Goal: Check status: Check status

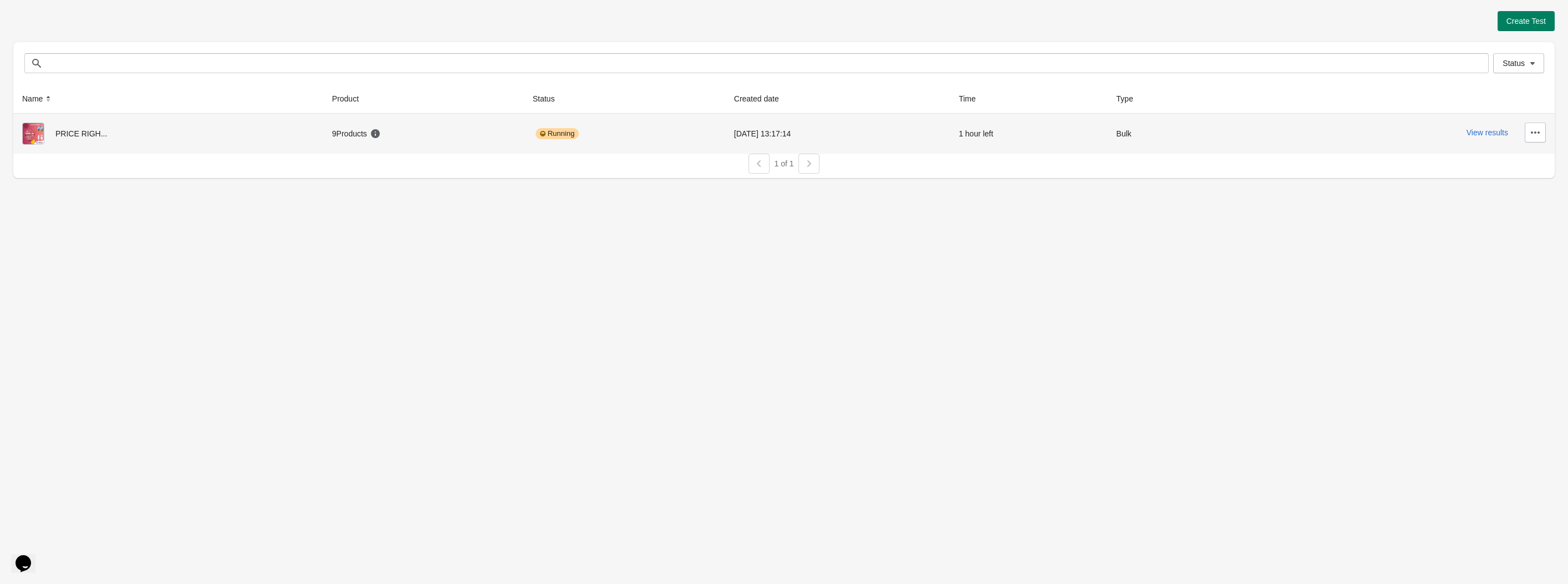
click at [623, 135] on div "Running" at bounding box center [625, 133] width 184 height 22
click at [1476, 138] on div "View results" at bounding box center [1400, 132] width 291 height 20
click at [1481, 132] on button "View results" at bounding box center [1487, 132] width 41 height 9
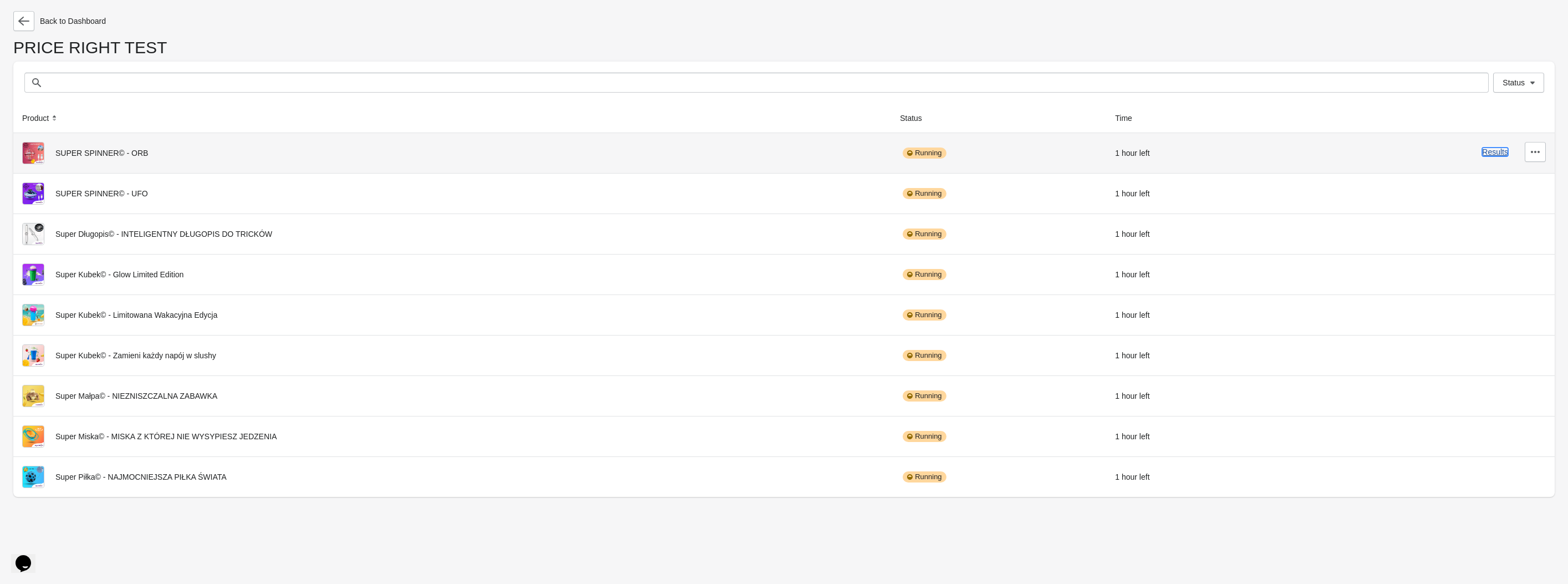
click at [1485, 154] on button "Results" at bounding box center [1495, 152] width 26 height 9
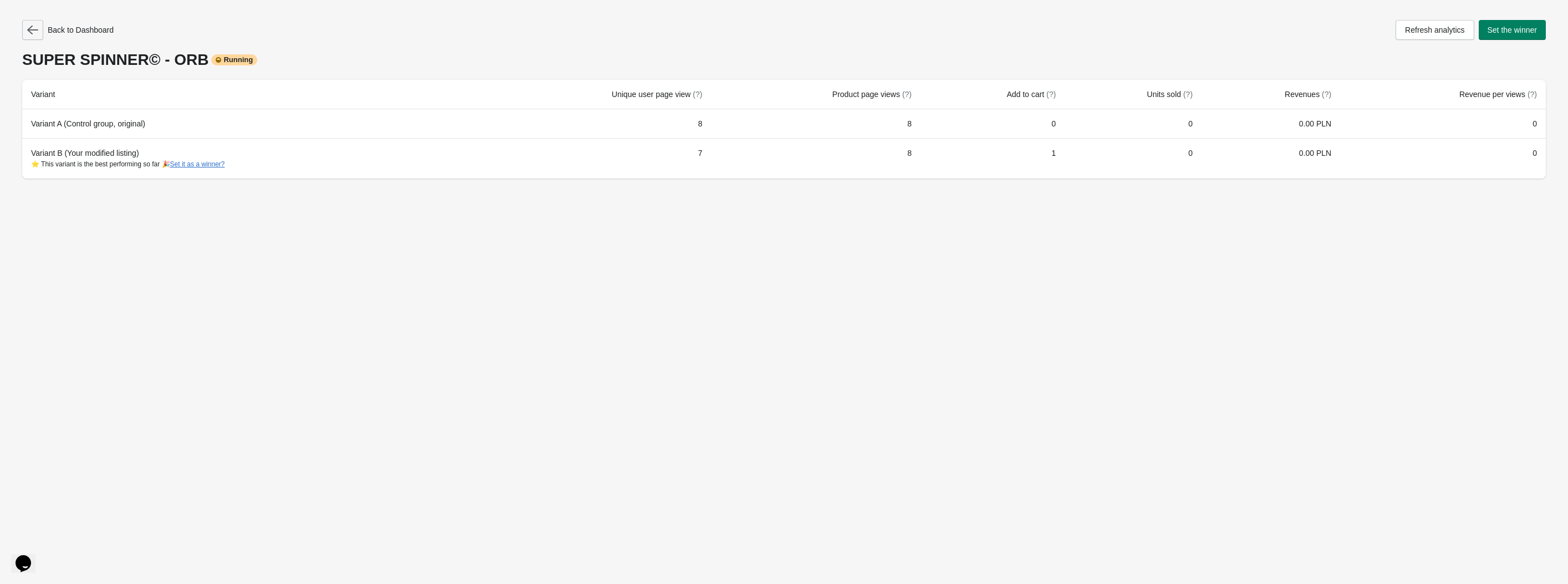
click at [40, 29] on button "button" at bounding box center [33, 30] width 21 height 20
click at [28, 21] on button "button" at bounding box center [33, 30] width 21 height 20
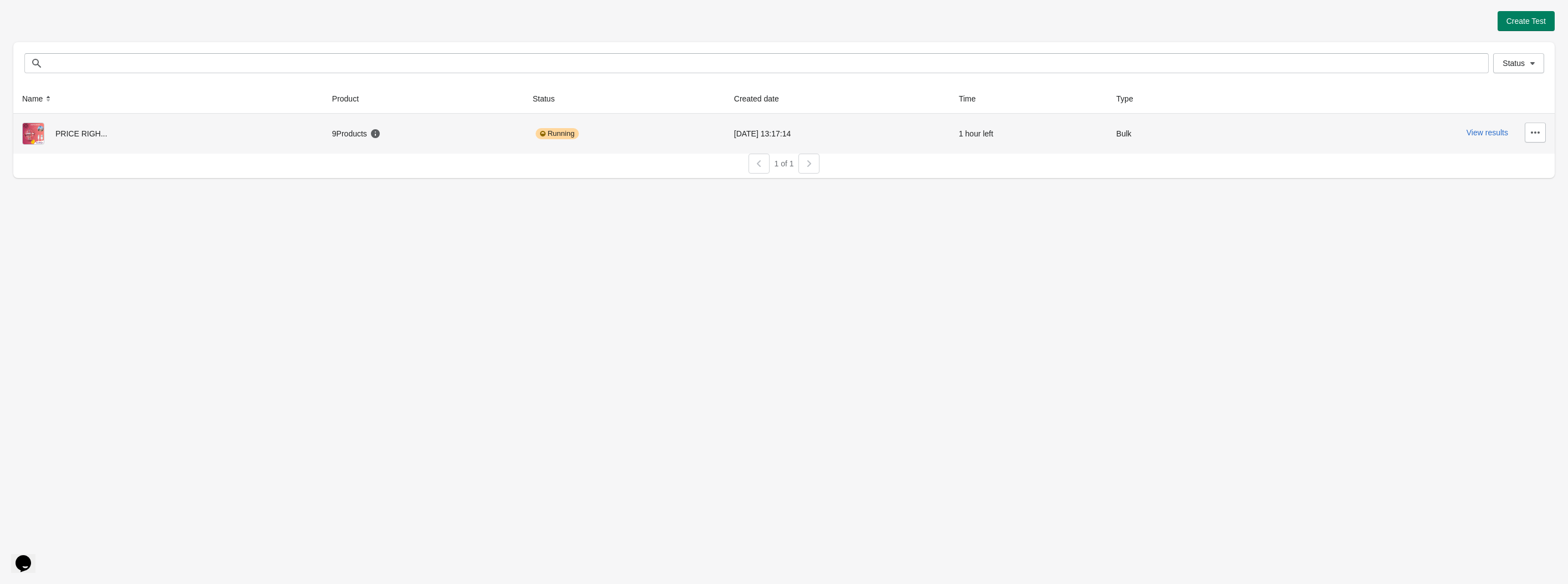
click at [72, 132] on div "PRICE RIGH..." at bounding box center [168, 133] width 292 height 22
click at [37, 143] on img at bounding box center [33, 133] width 22 height 22
click at [50, 135] on div at bounding box center [38, 133] width 33 height 22
click at [1488, 132] on button "View results" at bounding box center [1487, 132] width 41 height 9
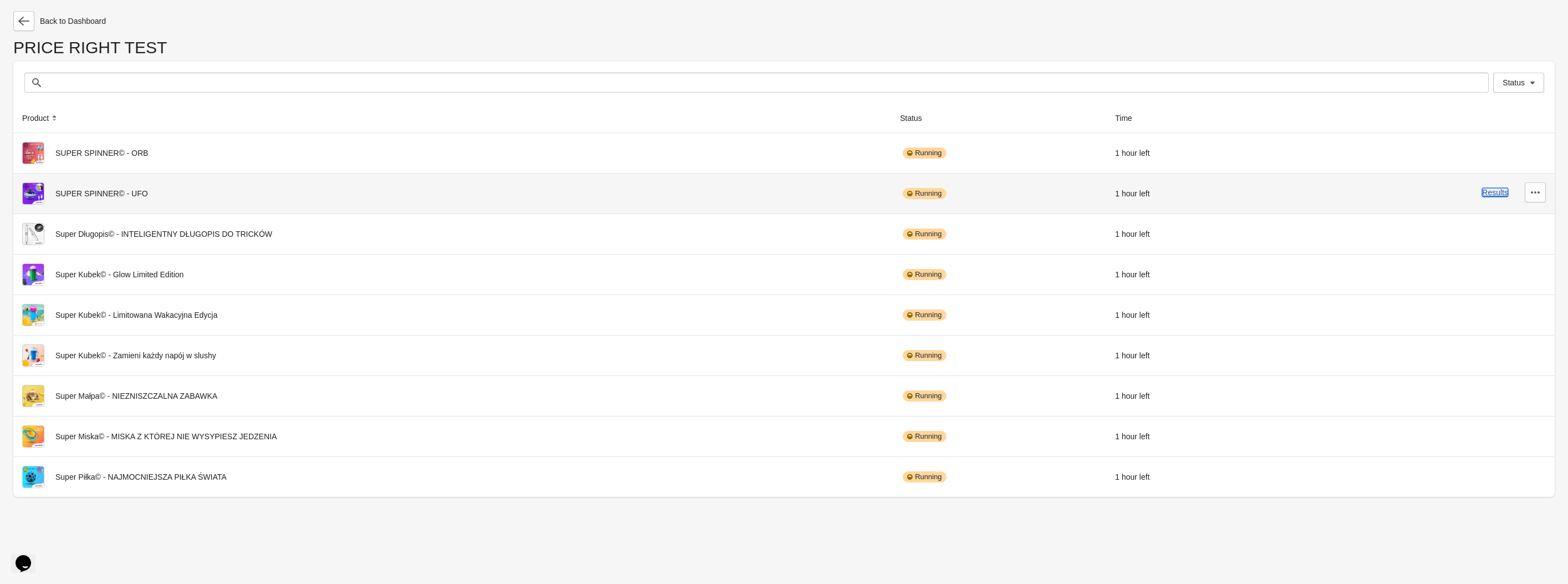
click at [1492, 191] on button "Results" at bounding box center [1495, 193] width 26 height 9
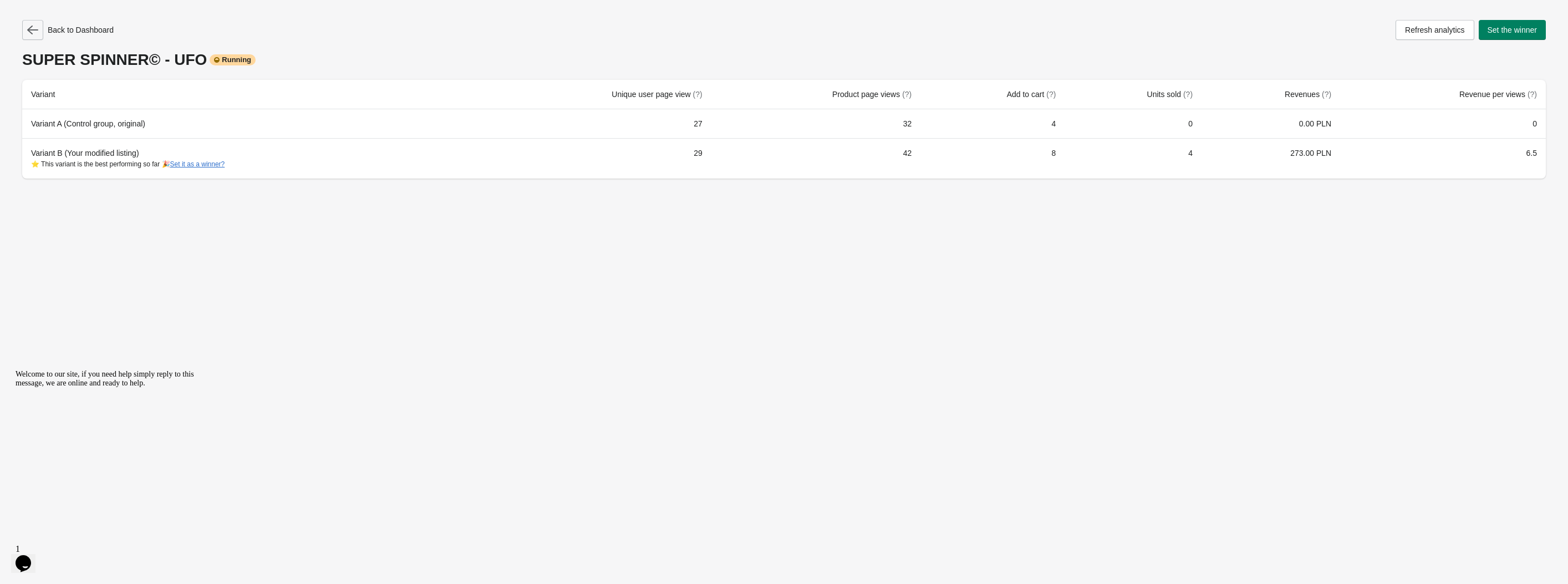
click at [23, 28] on button "button" at bounding box center [33, 30] width 21 height 20
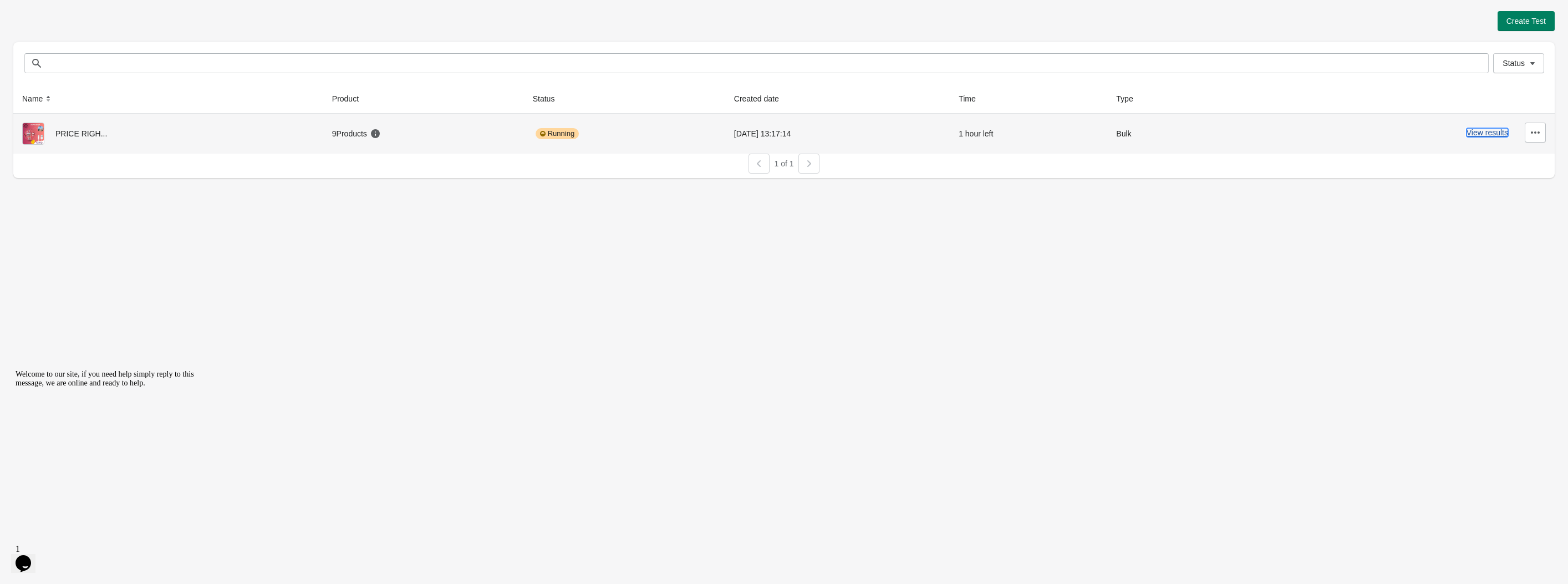
click at [1482, 131] on button "View results" at bounding box center [1487, 132] width 41 height 9
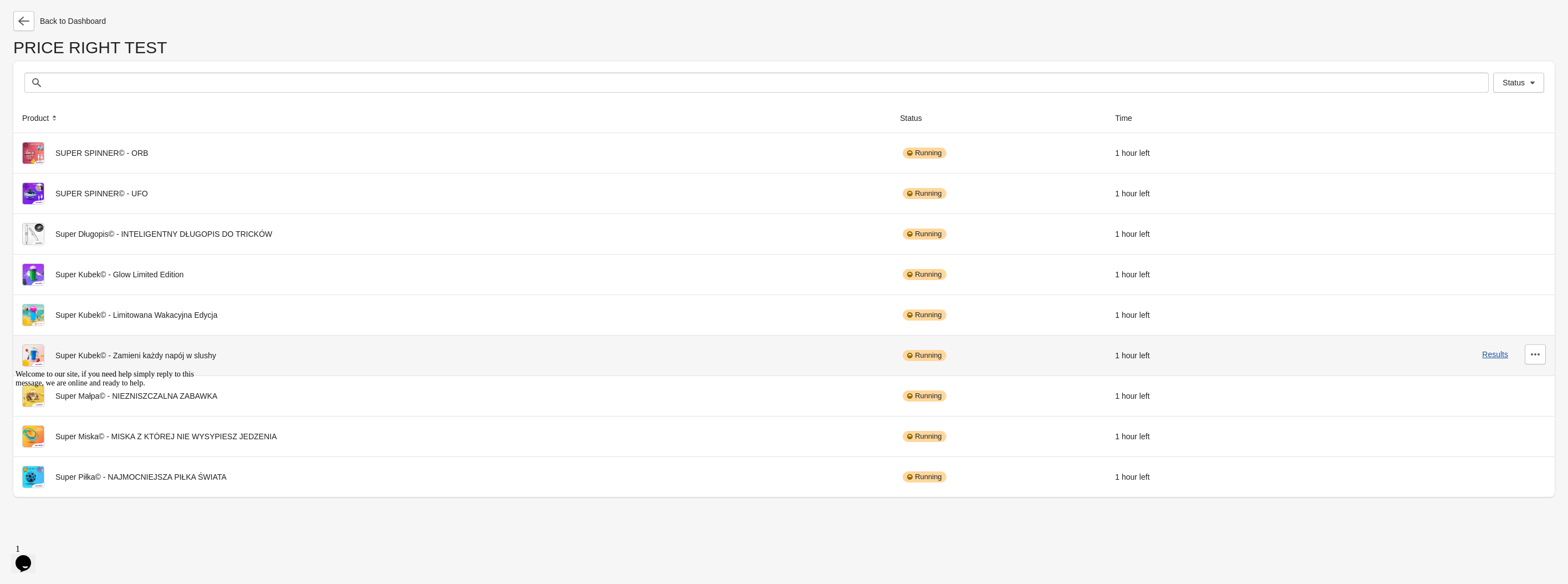
click at [1505, 362] on div "Results" at bounding box center [1414, 354] width 262 height 20
click at [1498, 350] on button "Results" at bounding box center [1495, 354] width 26 height 9
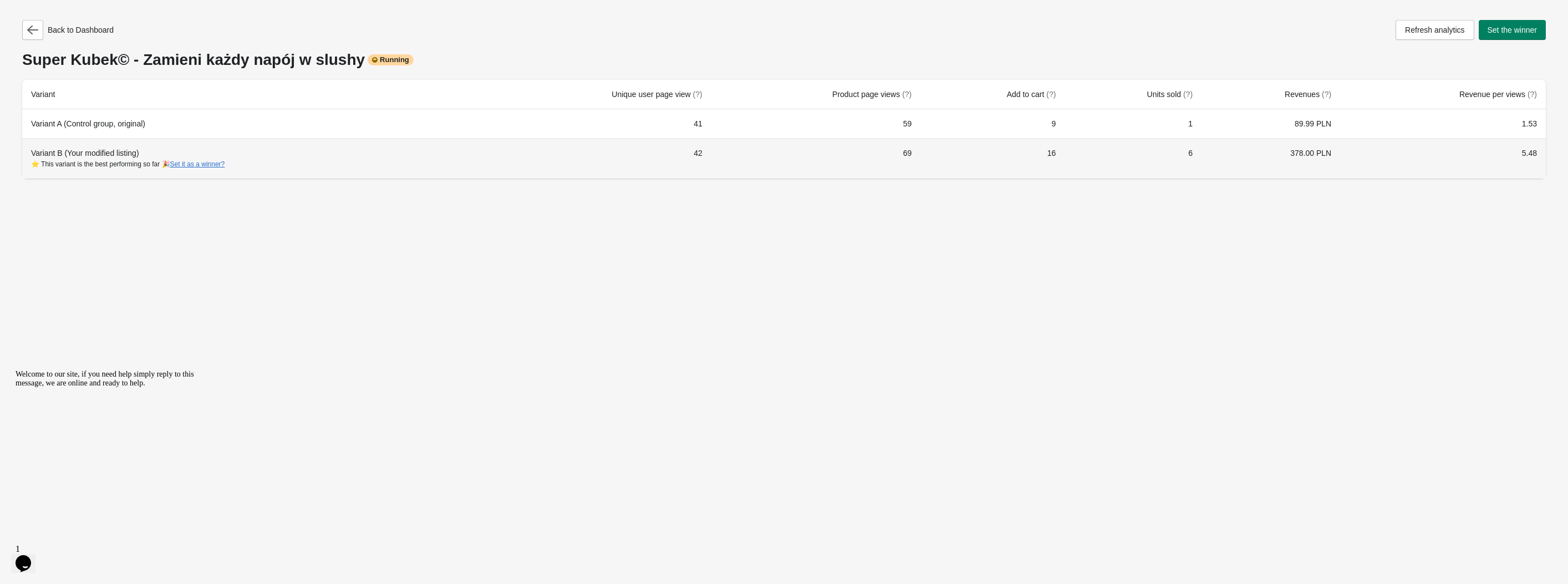
click at [90, 144] on th "Variant B (Your modified listing) ⭐ This variant is the best performing so far …" at bounding box center [250, 158] width 456 height 41
click at [93, 155] on div "Variant B (Your modified listing) ⭐ This variant is the best performing so far …" at bounding box center [250, 158] width 438 height 22
click at [279, 156] on div "Variant B (Your modified listing) ⭐ This variant is the best performing so far …" at bounding box center [250, 158] width 438 height 22
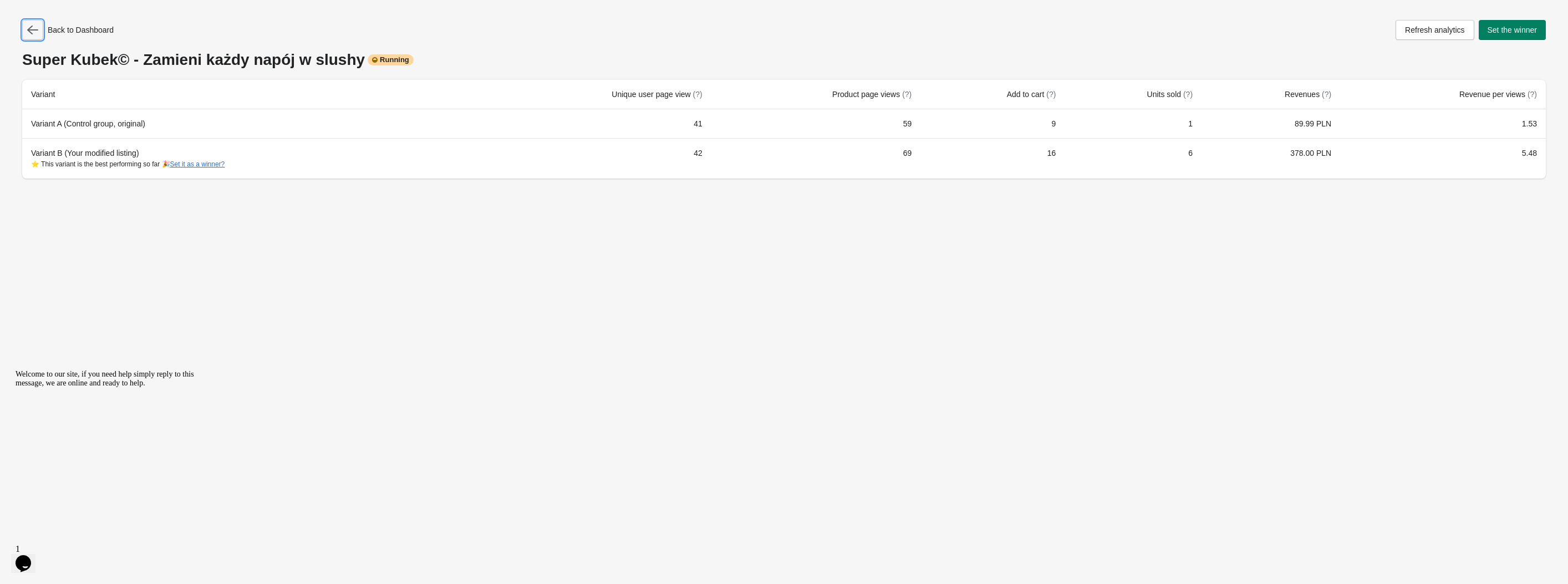
click at [39, 31] on button "button" at bounding box center [33, 30] width 21 height 20
